Goal: Task Accomplishment & Management: Use online tool/utility

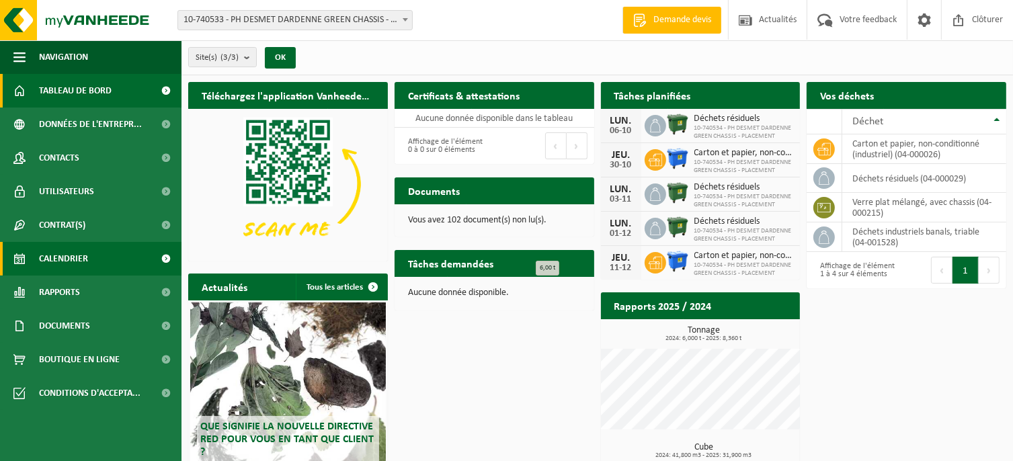
click at [67, 258] on span "Calendrier" at bounding box center [63, 259] width 49 height 34
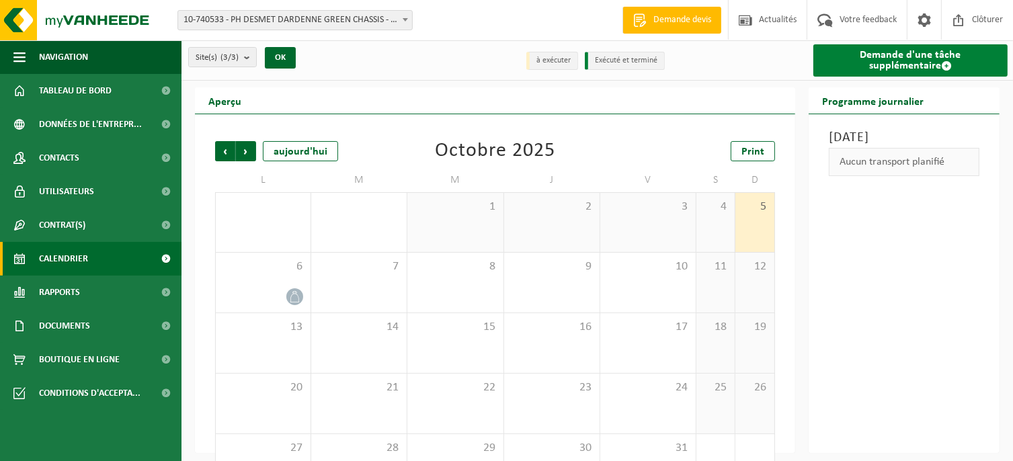
click at [884, 52] on link "Demande d'une tâche supplémentaire" at bounding box center [911, 60] width 194 height 32
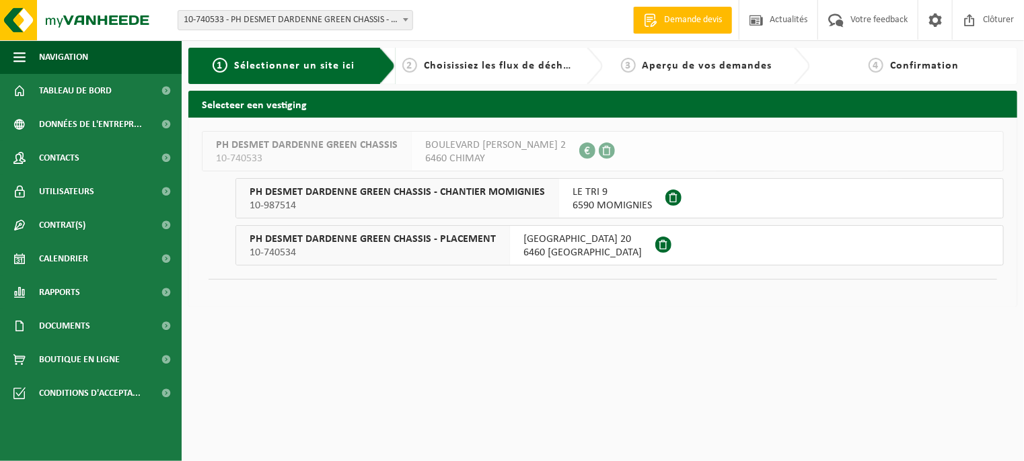
click at [537, 250] on span "6460 [GEOGRAPHIC_DATA]" at bounding box center [582, 252] width 118 height 13
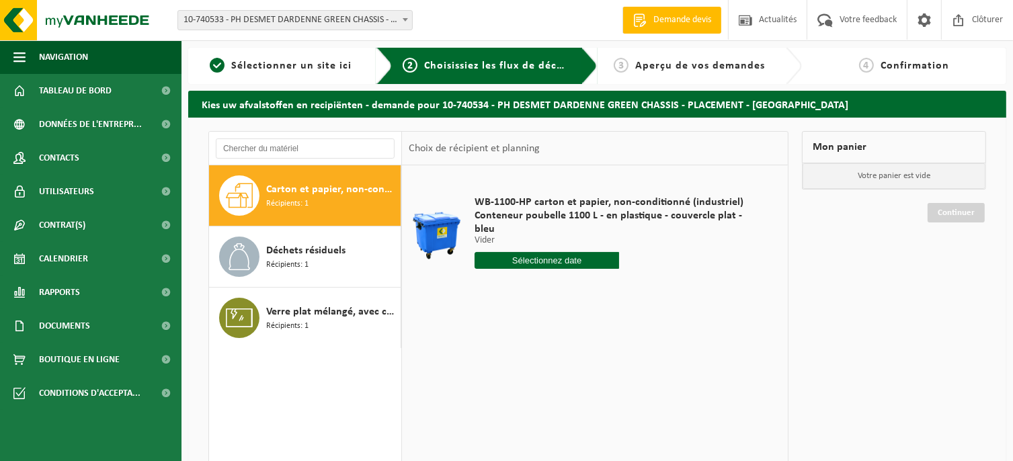
click at [515, 252] on input "text" at bounding box center [547, 260] width 145 height 17
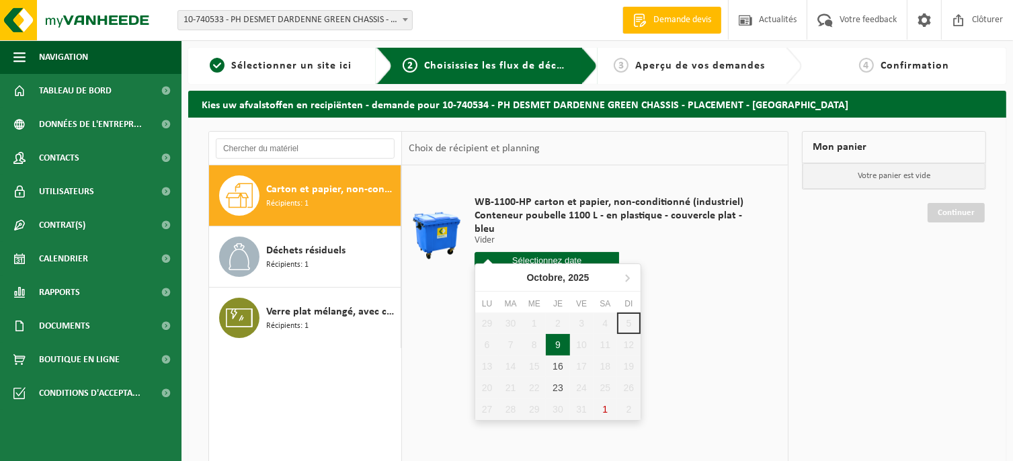
click at [557, 342] on div "9" at bounding box center [558, 345] width 24 height 22
type input "à partir de 2025-10-09"
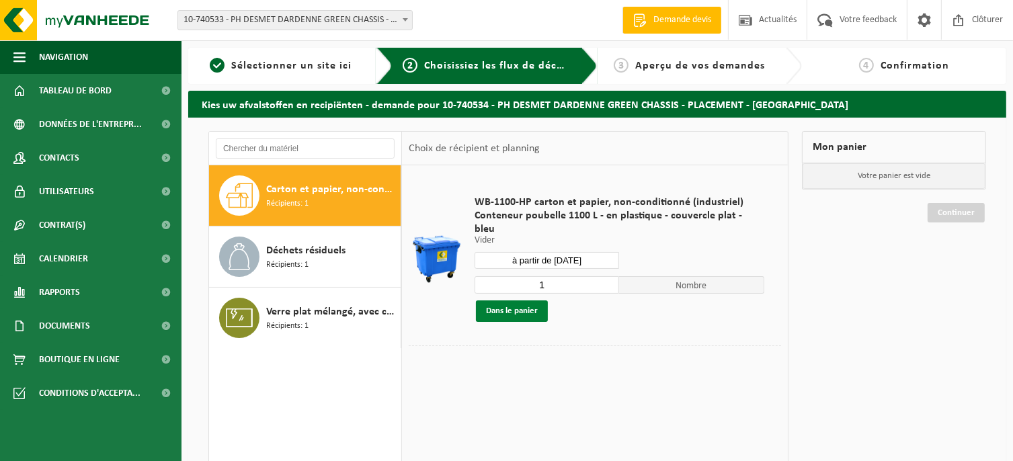
click at [522, 301] on button "Dans le panier" at bounding box center [512, 312] width 72 height 22
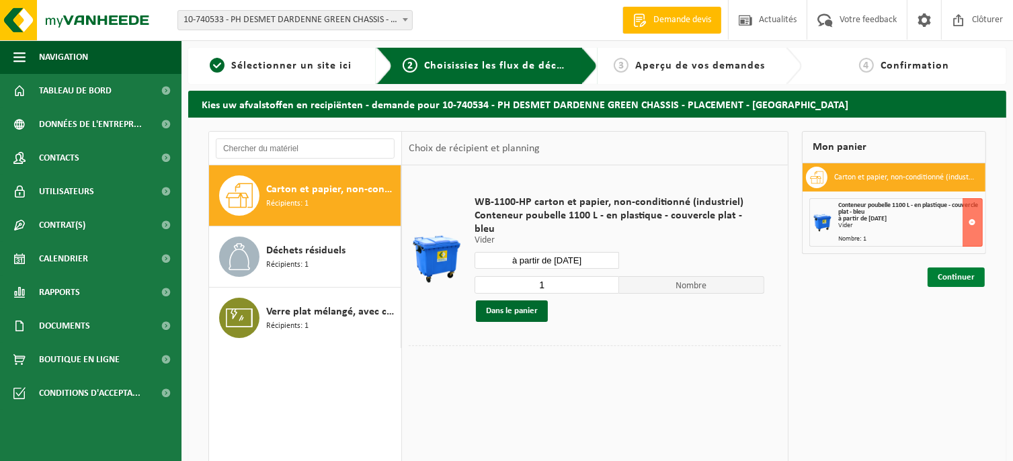
click at [956, 278] on link "Continuer" at bounding box center [956, 278] width 57 height 20
